Goal: Task Accomplishment & Management: Manage account settings

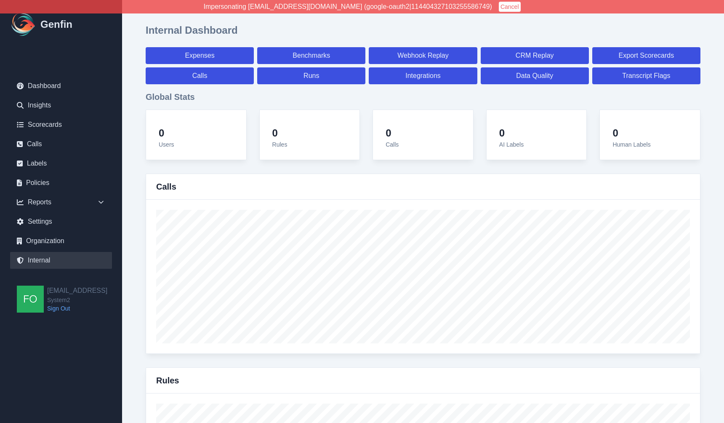
select select "paid"
select select "7"
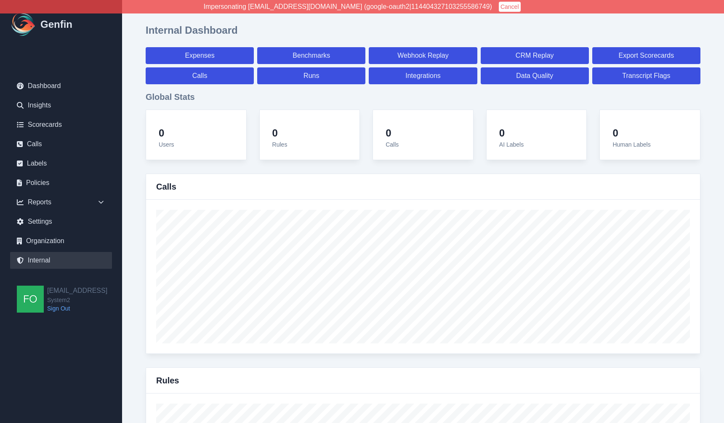
select select "paid"
select select "7"
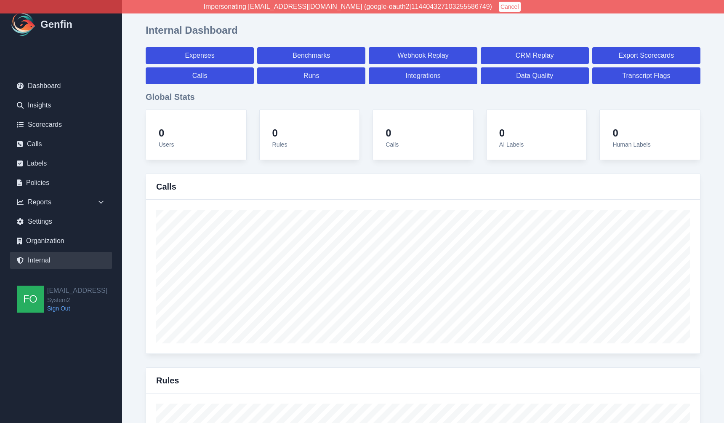
select select "7"
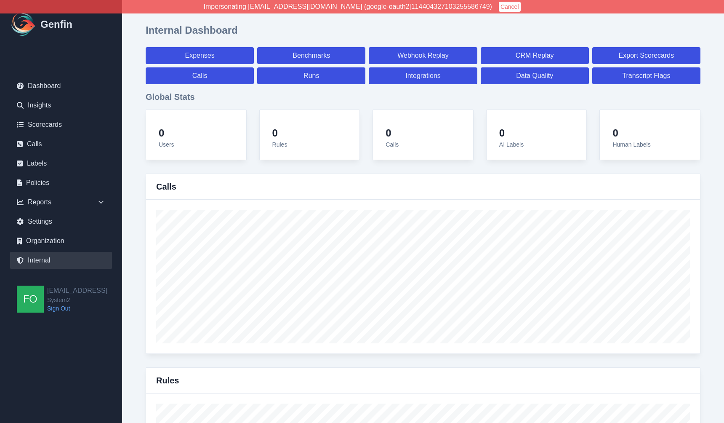
select select "7"
select select "paid"
select select "7"
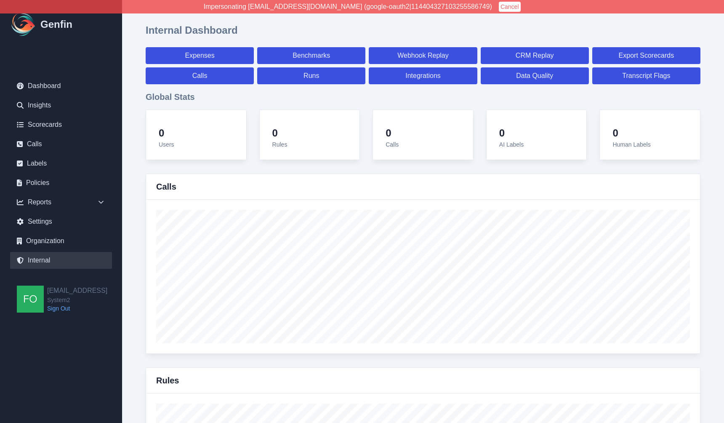
select select "7"
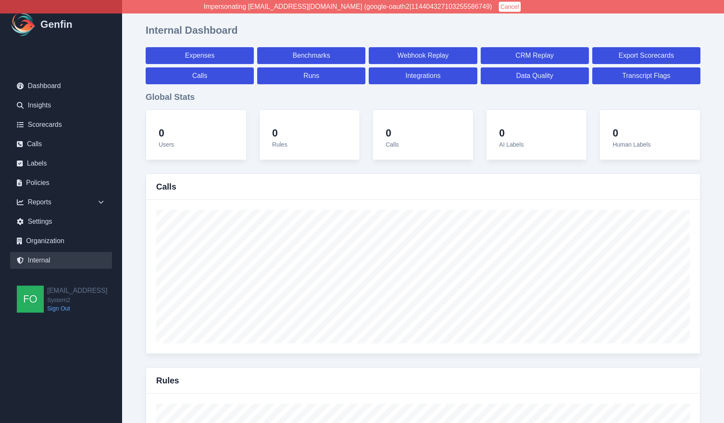
select select "7"
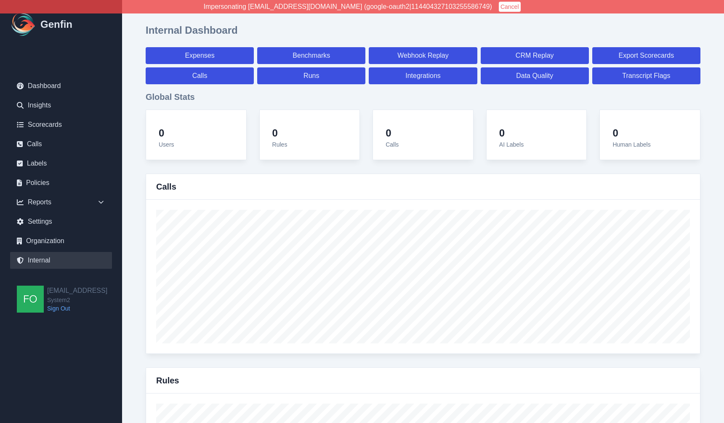
select select "7"
select select "paid"
select select "7"
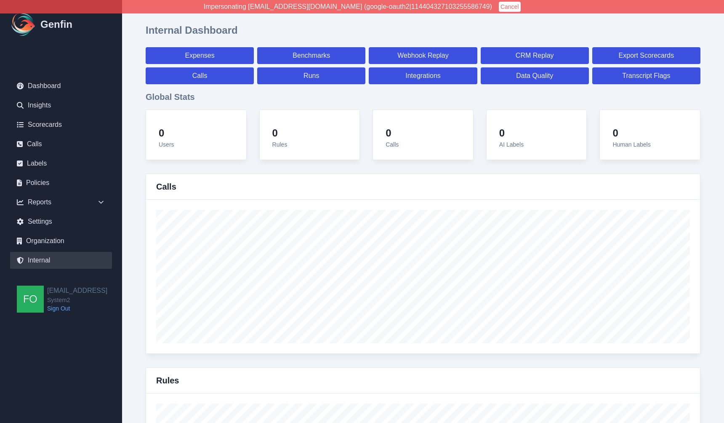
select select "paid"
select select "7"
select select "paid"
select select "7"
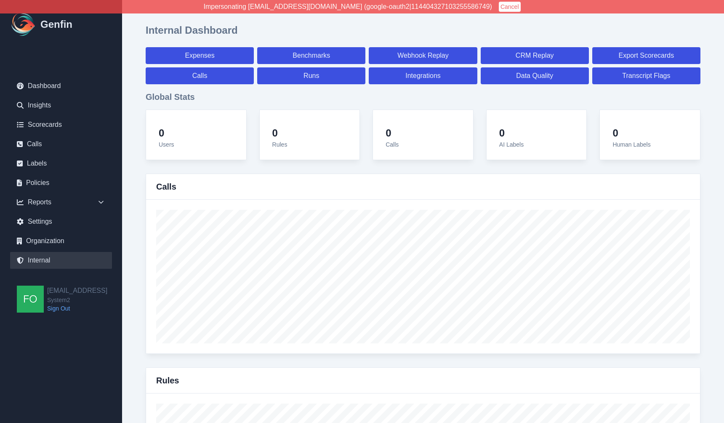
select select "7"
select select "paid"
select select "7"
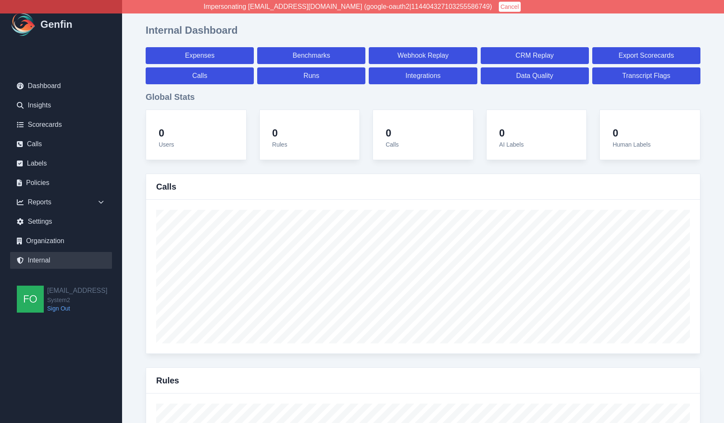
select select "paid"
select select "7"
select select "paid"
select select "7"
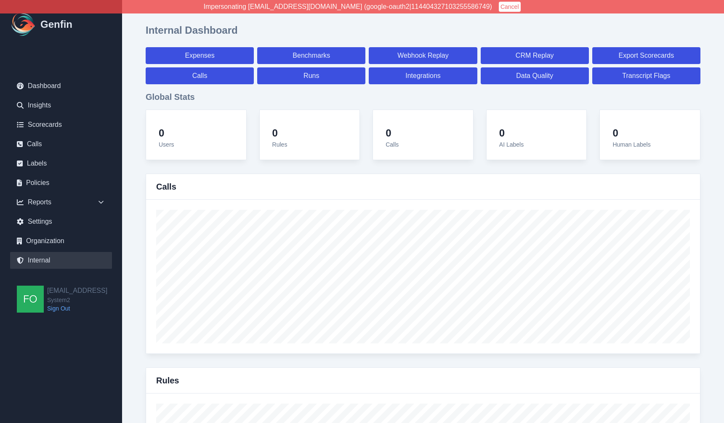
select select "7"
select select "paid"
select select "7"
select select "paid"
select select "7"
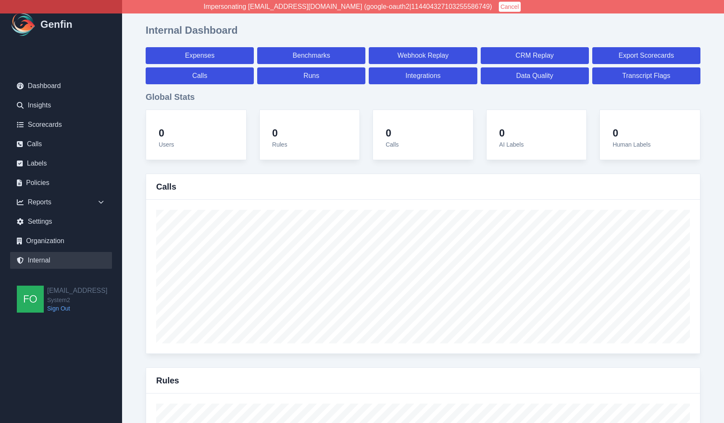
select select "7"
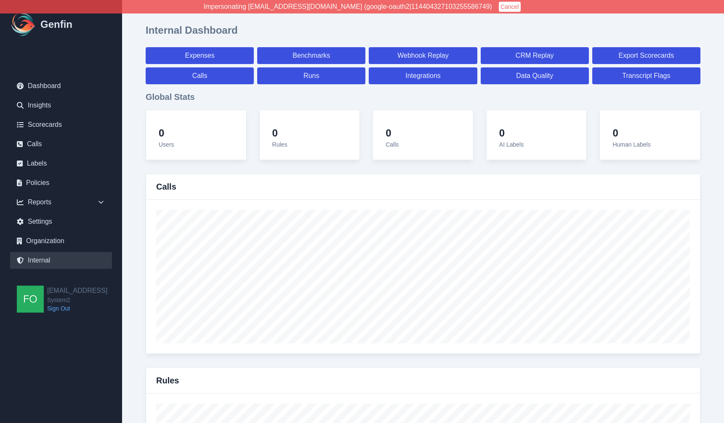
select select "paid"
select select "7"
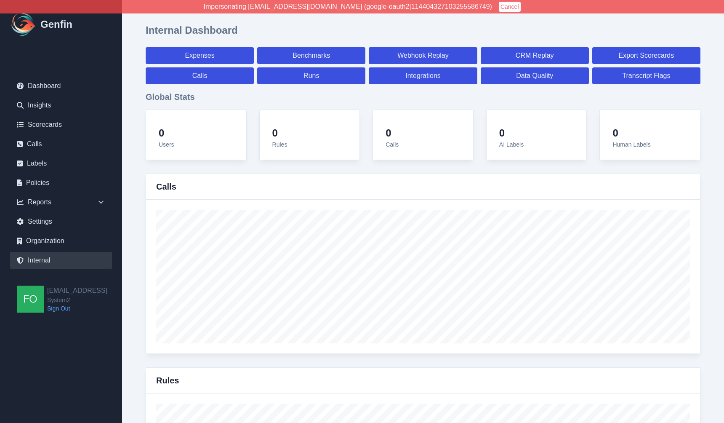
select select "paid"
select select "7"
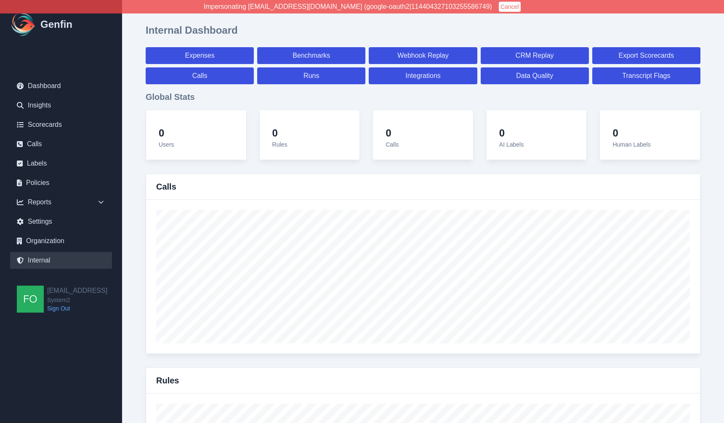
select select "7"
select select "paid"
select select "7"
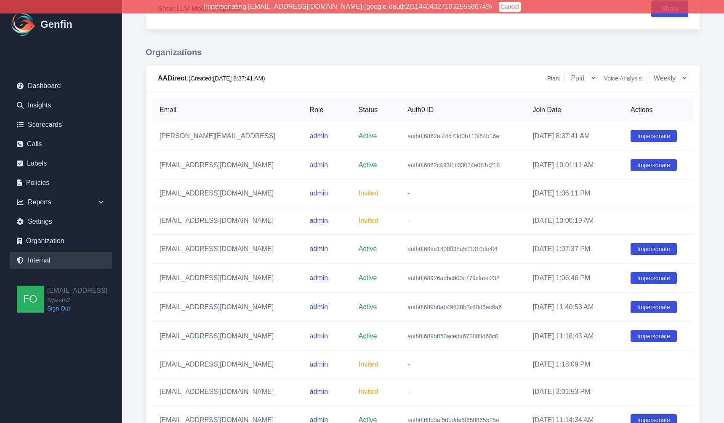
scroll to position [1116, 0]
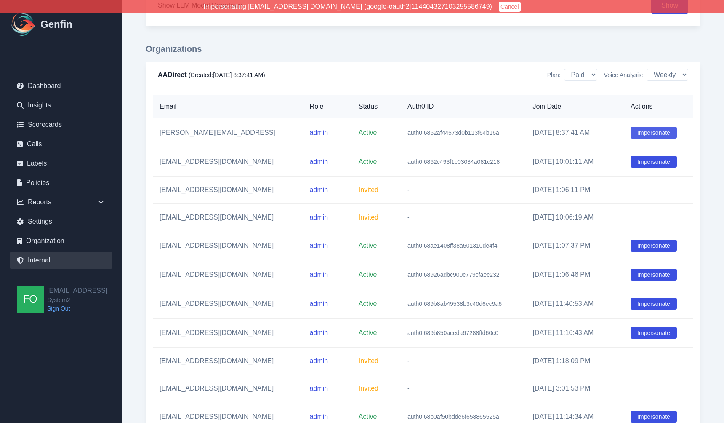
click at [655, 132] on button "Impersonate" at bounding box center [654, 133] width 46 height 12
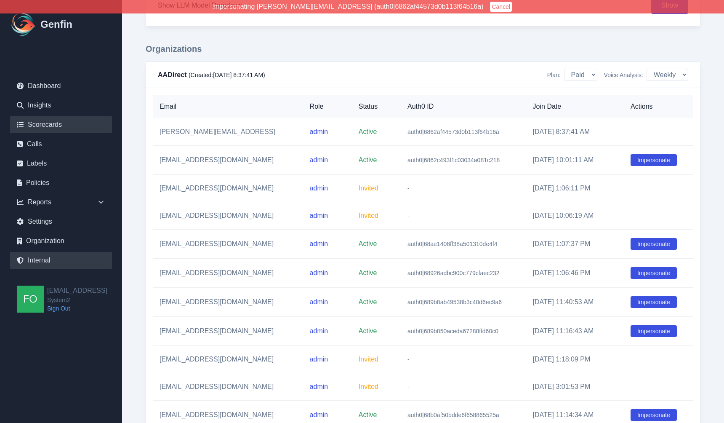
click at [55, 121] on link "Scorecards" at bounding box center [61, 124] width 102 height 17
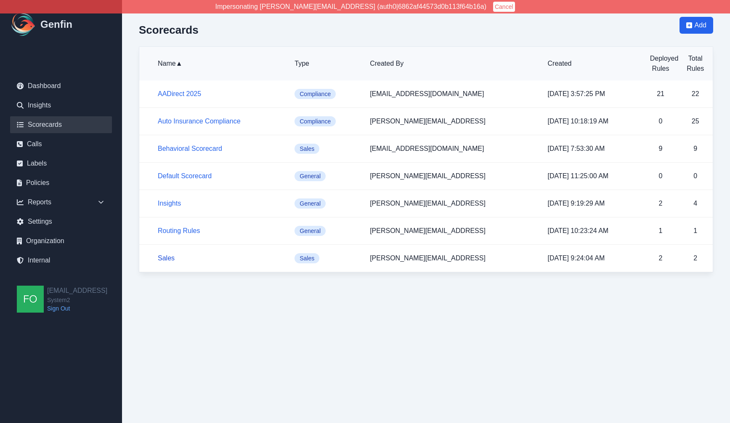
click at [167, 259] on link "Sales" at bounding box center [166, 257] width 17 height 7
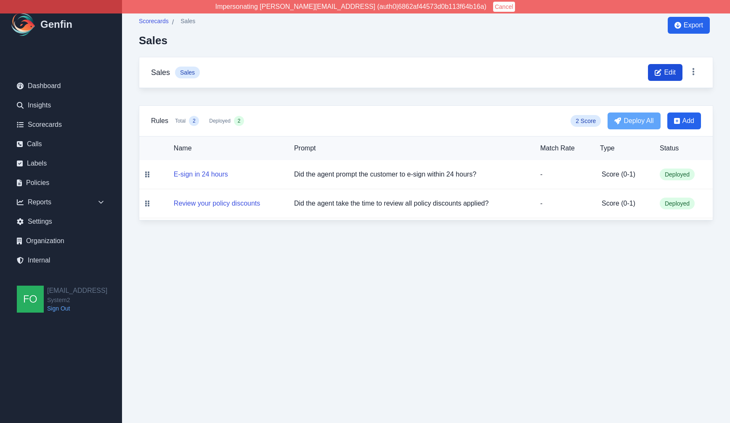
click at [662, 72] on span "Edit" at bounding box center [665, 72] width 35 height 17
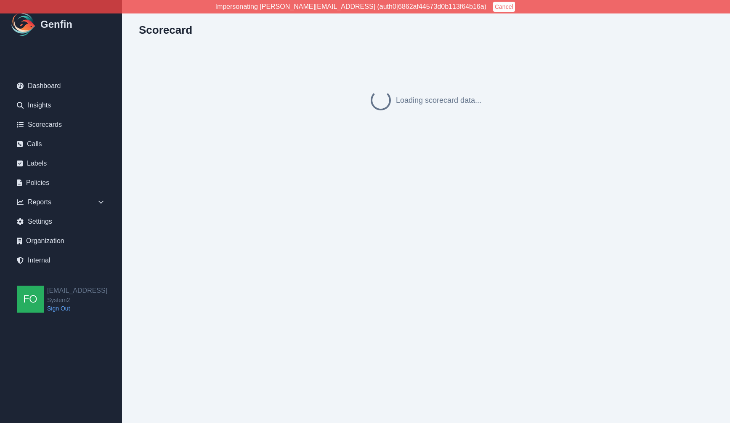
select select "sales"
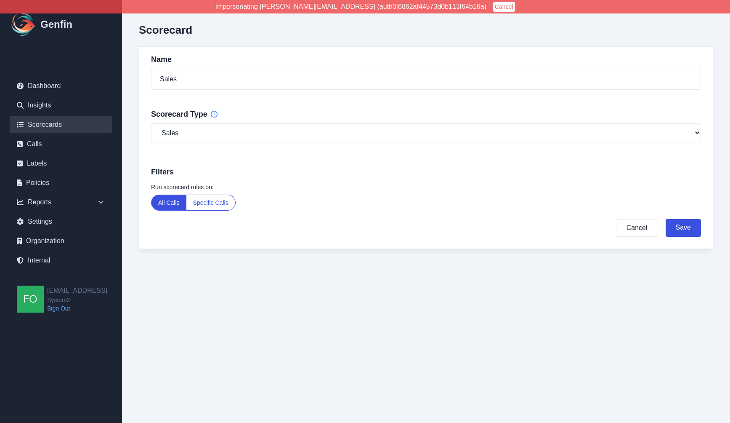
click at [55, 127] on link "Scorecards" at bounding box center [61, 124] width 102 height 17
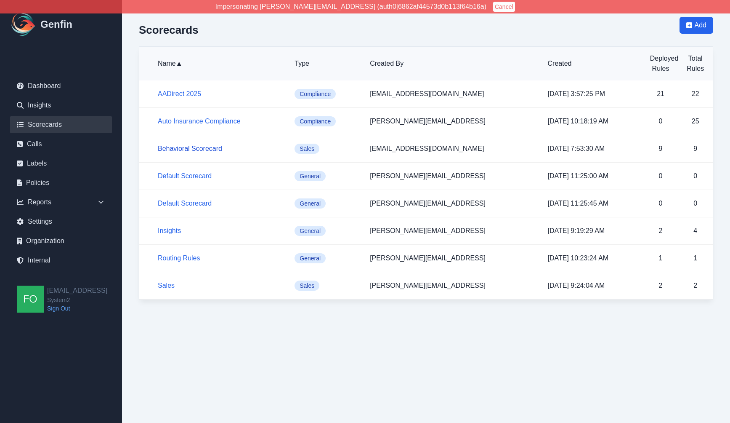
click at [186, 149] on link "Behavioral Scorecard" at bounding box center [190, 148] width 64 height 7
